Goal: Use online tool/utility: Utilize a website feature to perform a specific function

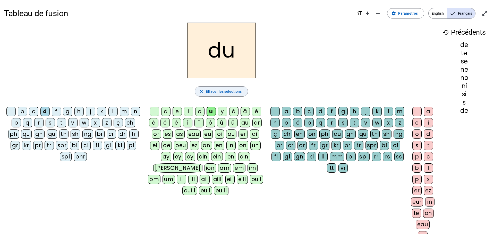
scroll to position [8, 0]
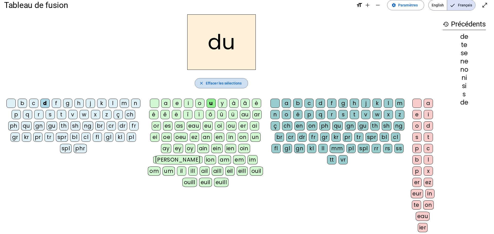
click at [210, 85] on span "Effacer les sélections" at bounding box center [224, 83] width 36 height 6
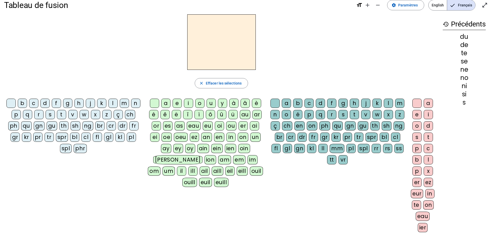
click at [50, 115] on div "s" at bounding box center [50, 114] width 9 height 9
click at [166, 100] on div "a" at bounding box center [165, 103] width 9 height 9
click at [177, 103] on div "e" at bounding box center [176, 103] width 9 height 9
click at [189, 105] on div "i" at bounding box center [188, 103] width 9 height 9
click at [136, 104] on div "n" at bounding box center [135, 103] width 9 height 9
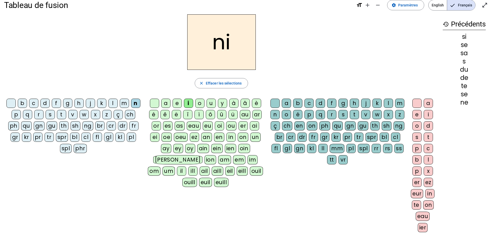
click at [176, 103] on div "e" at bounding box center [176, 103] width 9 height 9
click at [50, 117] on div "s" at bounding box center [50, 114] width 9 height 9
click at [65, 115] on div "t" at bounding box center [61, 114] width 9 height 9
click at [43, 102] on div "d" at bounding box center [44, 103] width 9 height 9
click at [211, 104] on div "u" at bounding box center [210, 103] width 9 height 9
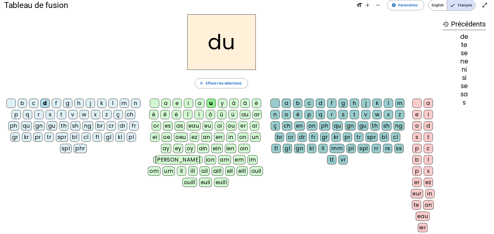
click at [53, 113] on div "s" at bounding box center [50, 114] width 9 height 9
click at [115, 106] on div "l" at bounding box center [112, 103] width 9 height 9
click at [64, 115] on div "t" at bounding box center [61, 114] width 9 height 9
click at [166, 104] on div "a" at bounding box center [165, 103] width 9 height 9
